Goal: Transaction & Acquisition: Subscribe to service/newsletter

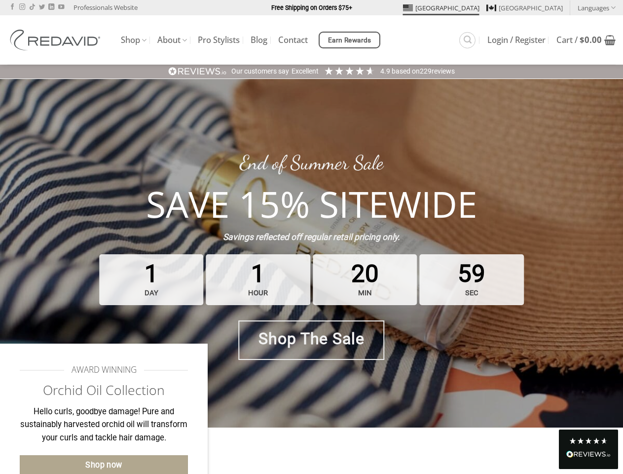
click at [311, 237] on strong "Savings reflected off regular retail pricing only." at bounding box center [311, 237] width 177 height 10
click at [596, 7] on link "Languages" at bounding box center [597, 7] width 38 height 14
click at [351, 40] on span "Earn Rewards" at bounding box center [349, 40] width 43 height 11
click at [311, 71] on div "Excellent" at bounding box center [305, 72] width 27 height 10
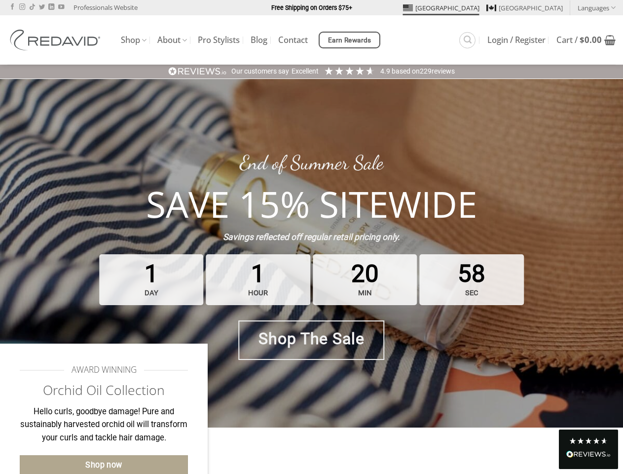
click at [589, 448] on div "Read All Reviews" at bounding box center [588, 454] width 44 height 13
